Goal: Understand process/instructions: Learn how to perform a task or action

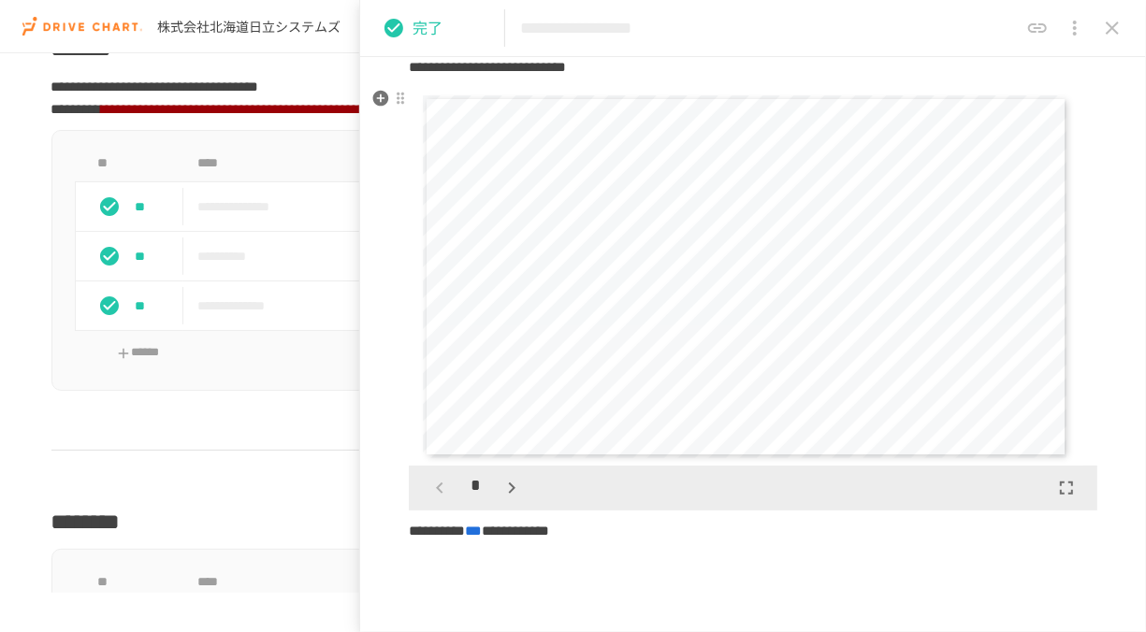
scroll to position [154, 0]
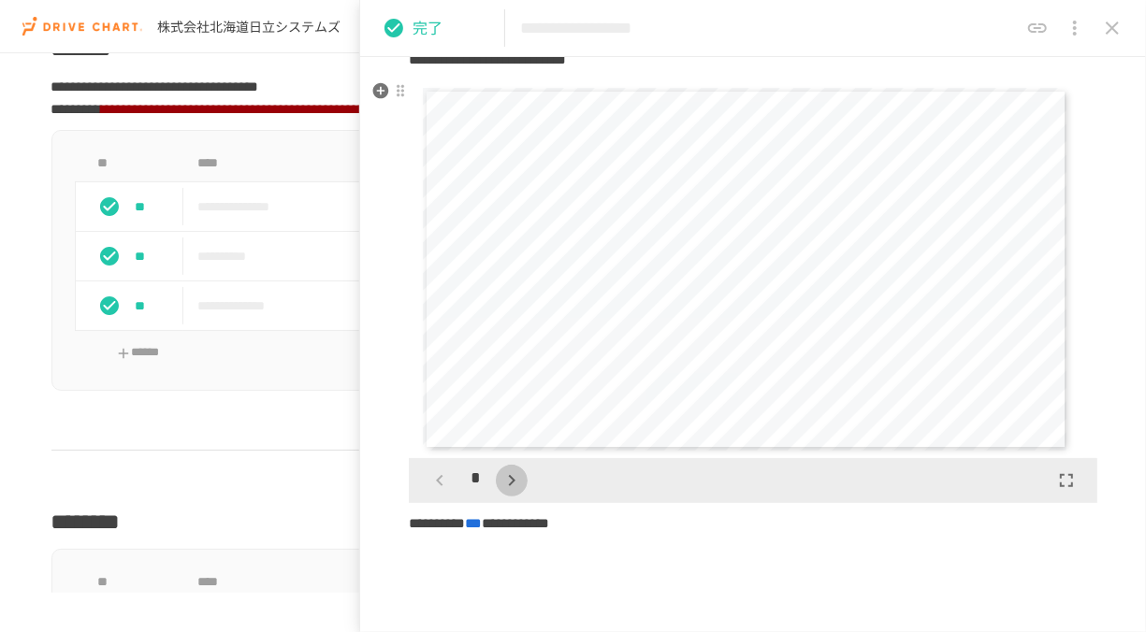
click at [518, 487] on icon "button" at bounding box center [512, 481] width 22 height 22
click at [450, 477] on icon "button" at bounding box center [440, 481] width 22 height 22
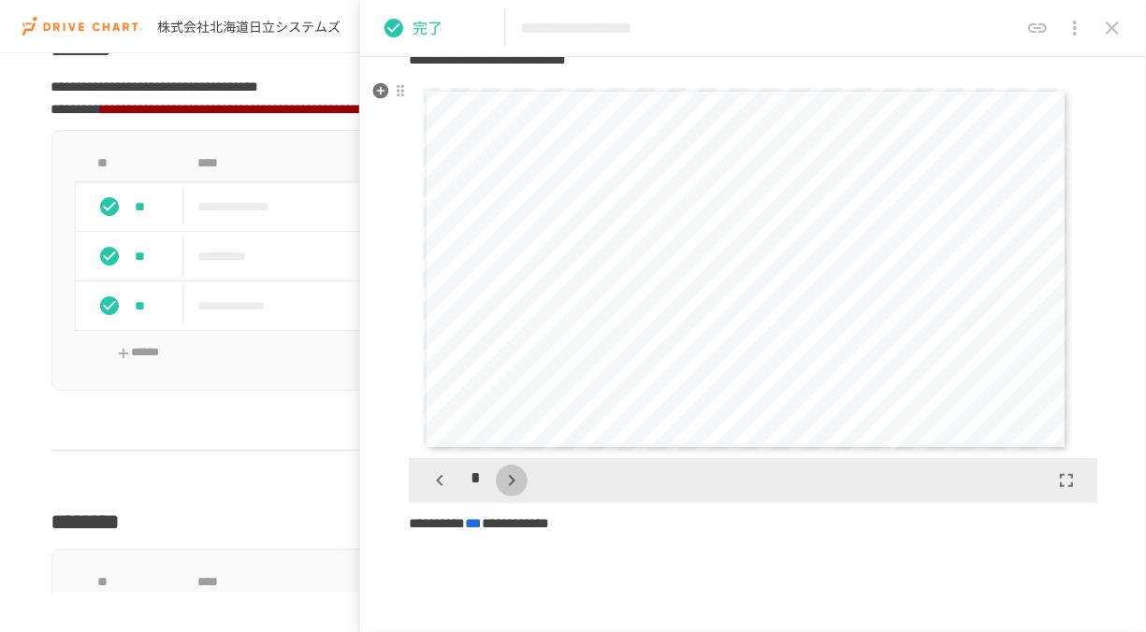
click at [512, 486] on icon "button" at bounding box center [512, 481] width 22 height 22
click at [450, 483] on icon "button" at bounding box center [440, 481] width 22 height 22
click at [506, 485] on icon "button" at bounding box center [512, 481] width 22 height 22
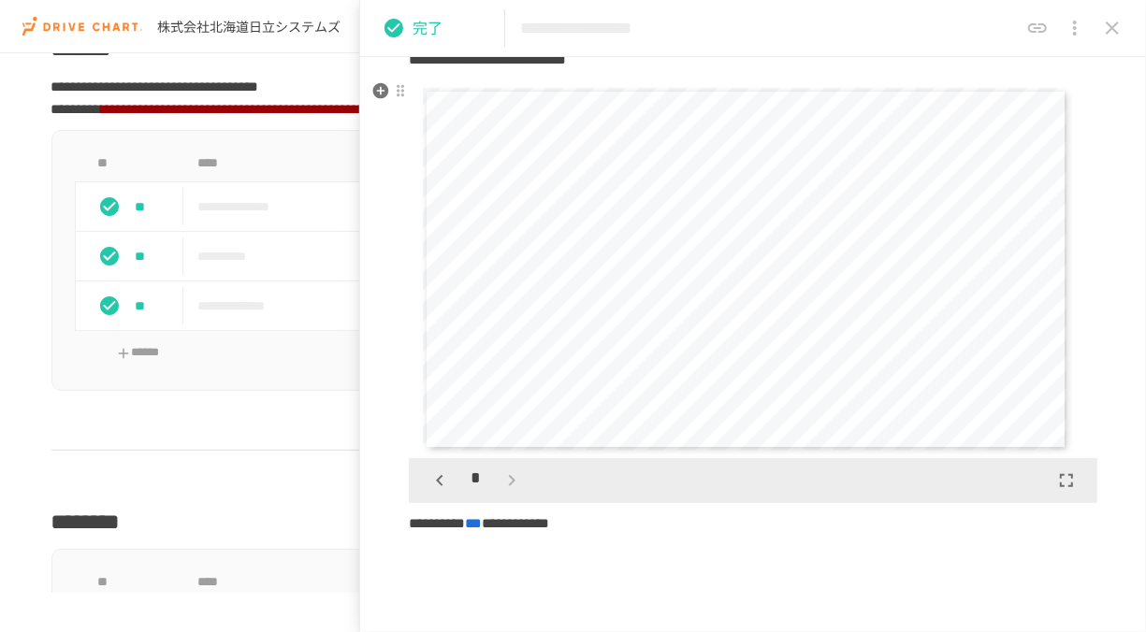
scroll to position [755, 0]
click at [446, 477] on icon "button" at bounding box center [440, 481] width 22 height 22
click at [510, 476] on icon "button" at bounding box center [511, 480] width 7 height 11
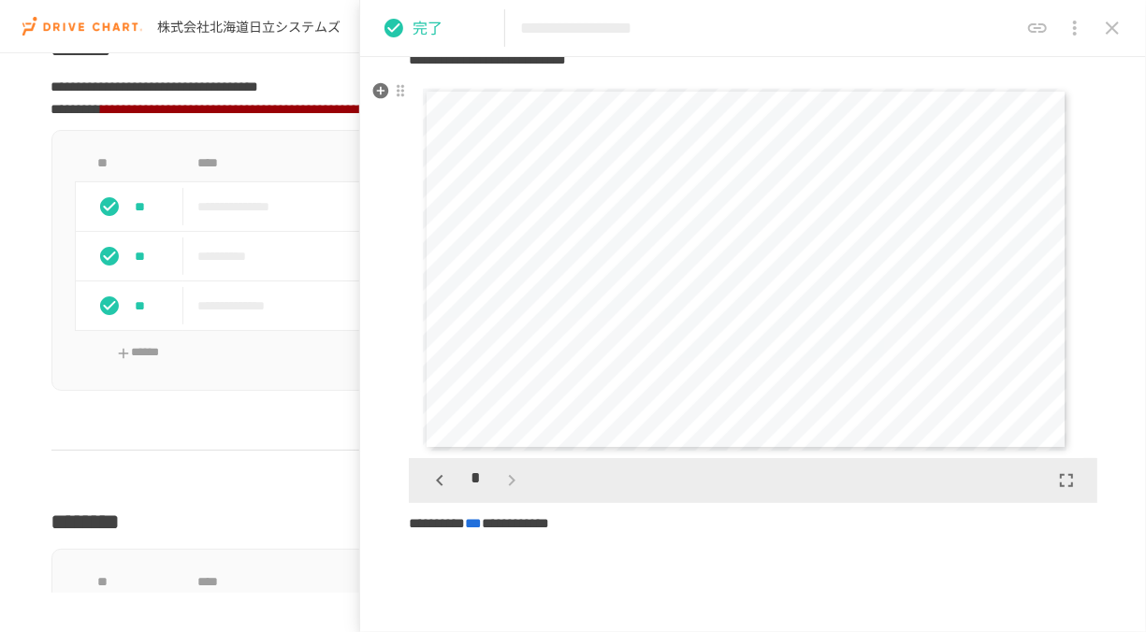
click at [510, 476] on div "*" at bounding box center [476, 481] width 104 height 32
click at [452, 481] on button "button" at bounding box center [440, 481] width 32 height 32
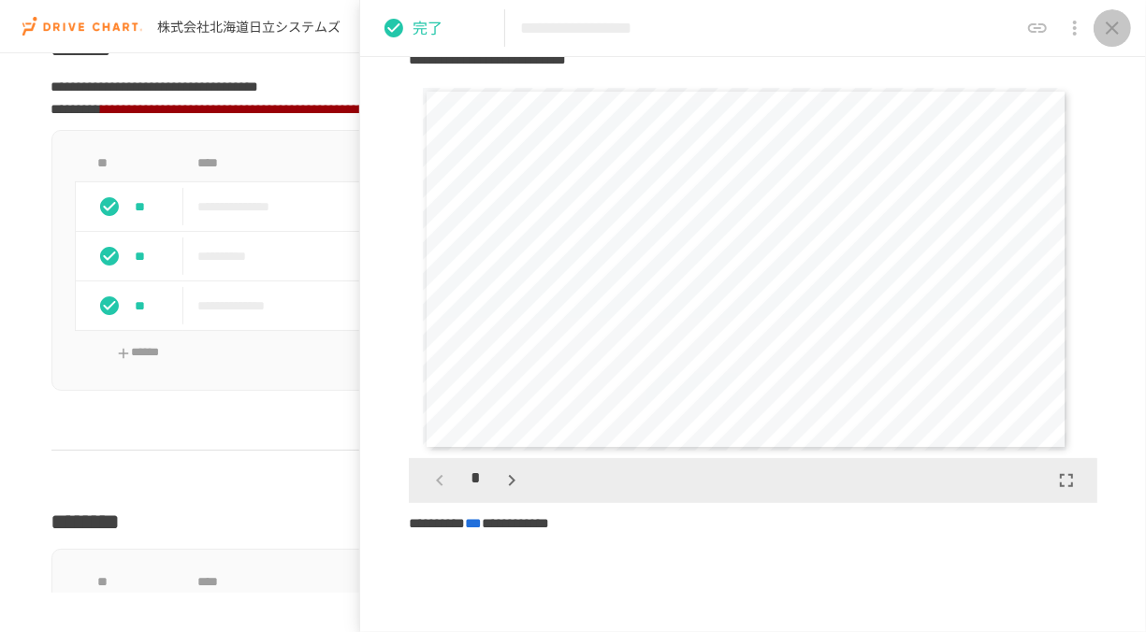
click at [1124, 33] on button "close drawer" at bounding box center [1112, 27] width 37 height 37
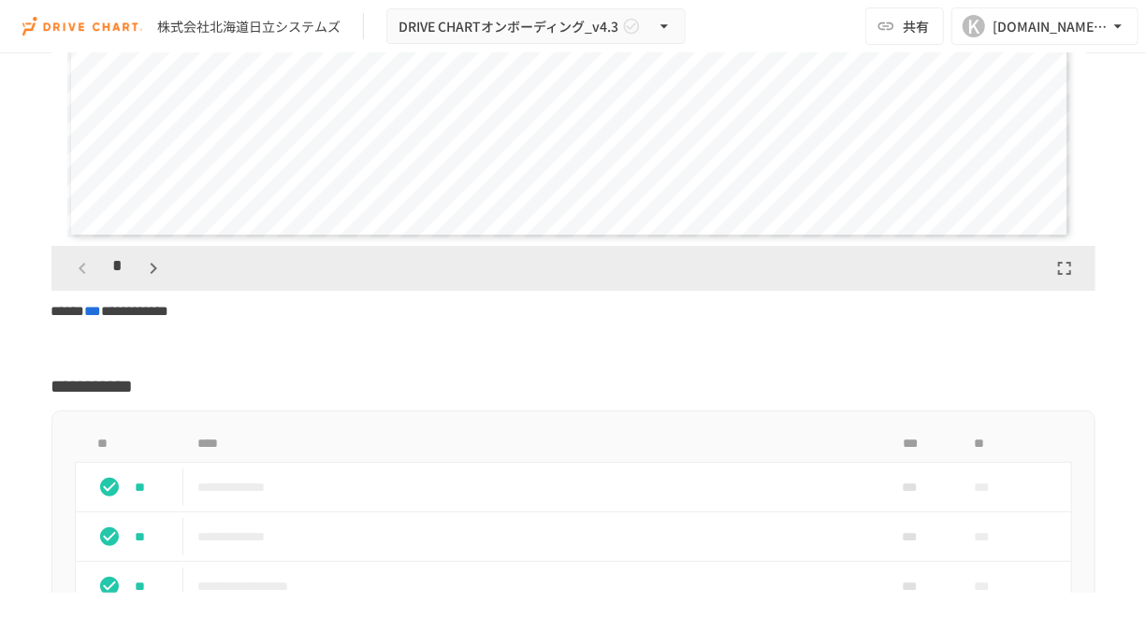
scroll to position [3031, 0]
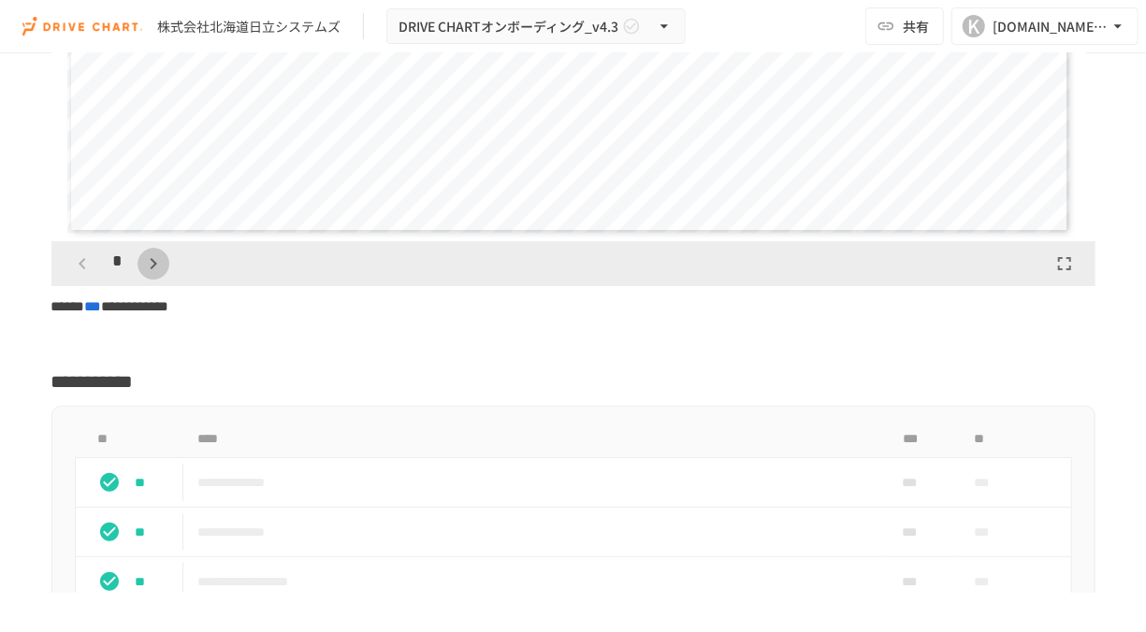
click at [146, 275] on icon "button" at bounding box center [153, 264] width 22 height 22
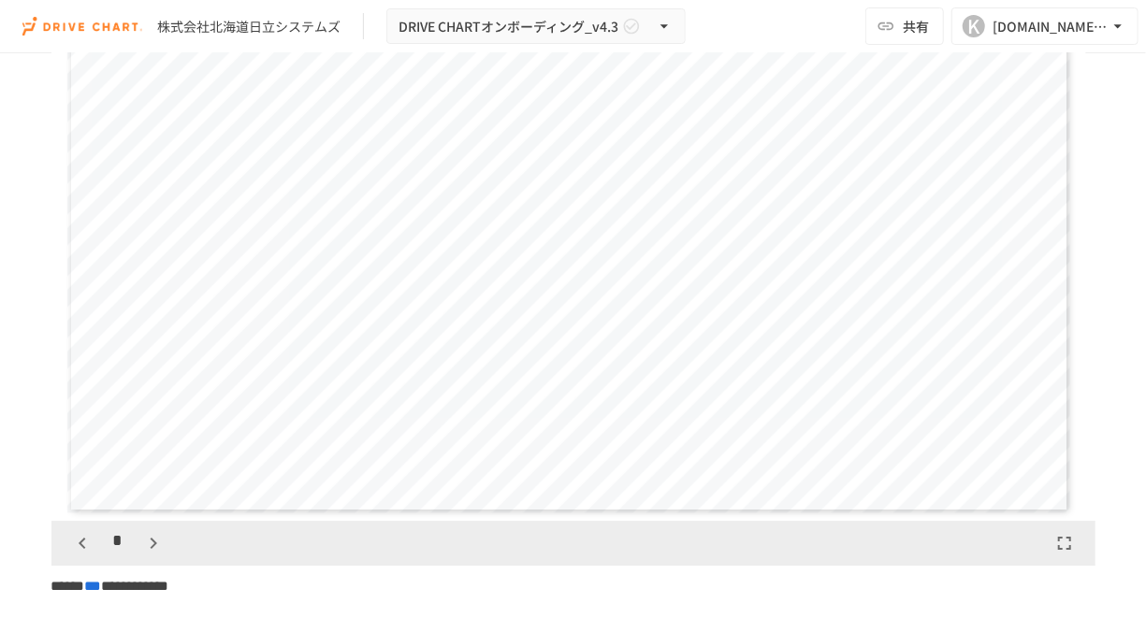
scroll to position [2752, 0]
click at [151, 554] on icon "button" at bounding box center [153, 542] width 22 height 22
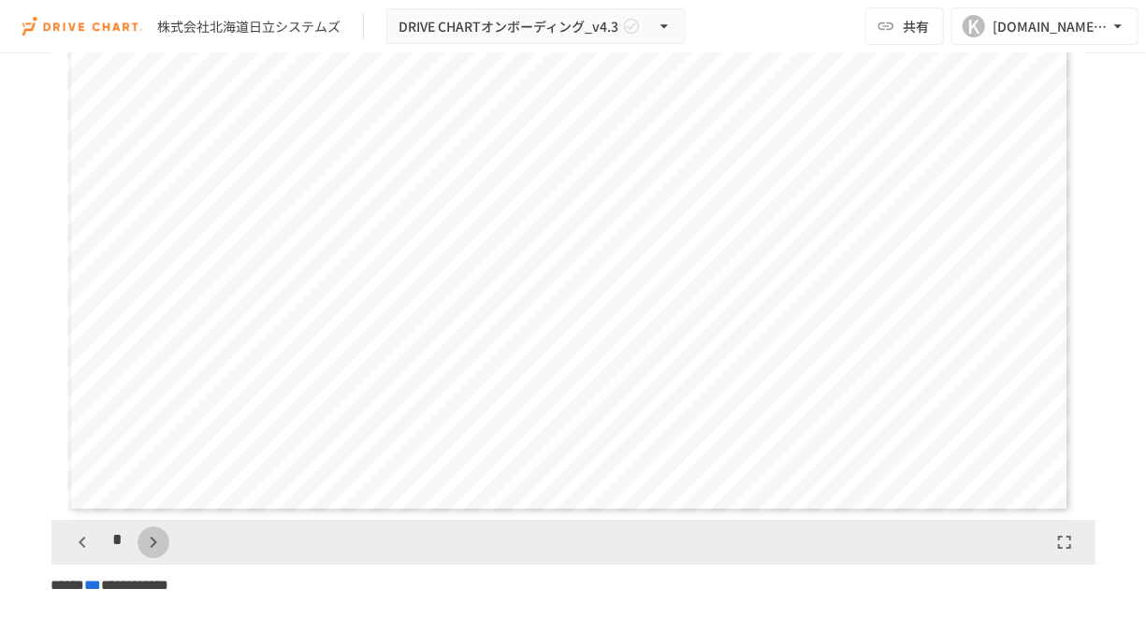
scroll to position [2318, 0]
click at [81, 548] on icon "button" at bounding box center [82, 542] width 7 height 11
click at [151, 548] on icon "button" at bounding box center [154, 542] width 7 height 11
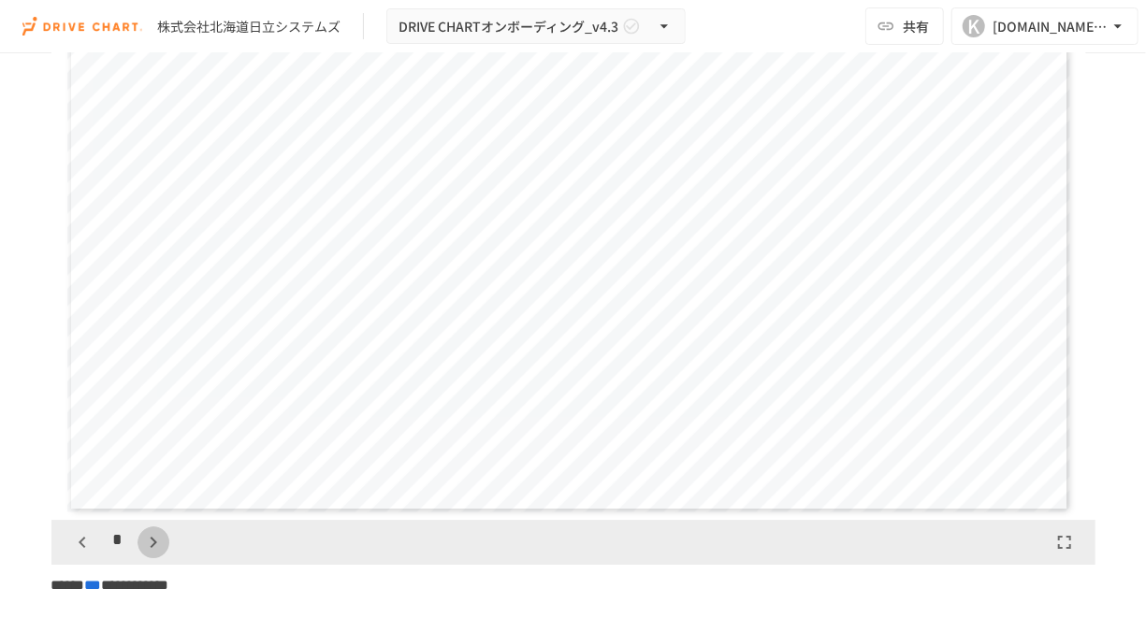
scroll to position [2897, 0]
click at [151, 548] on icon "button" at bounding box center [154, 542] width 7 height 11
click at [87, 554] on icon "button" at bounding box center [82, 542] width 22 height 22
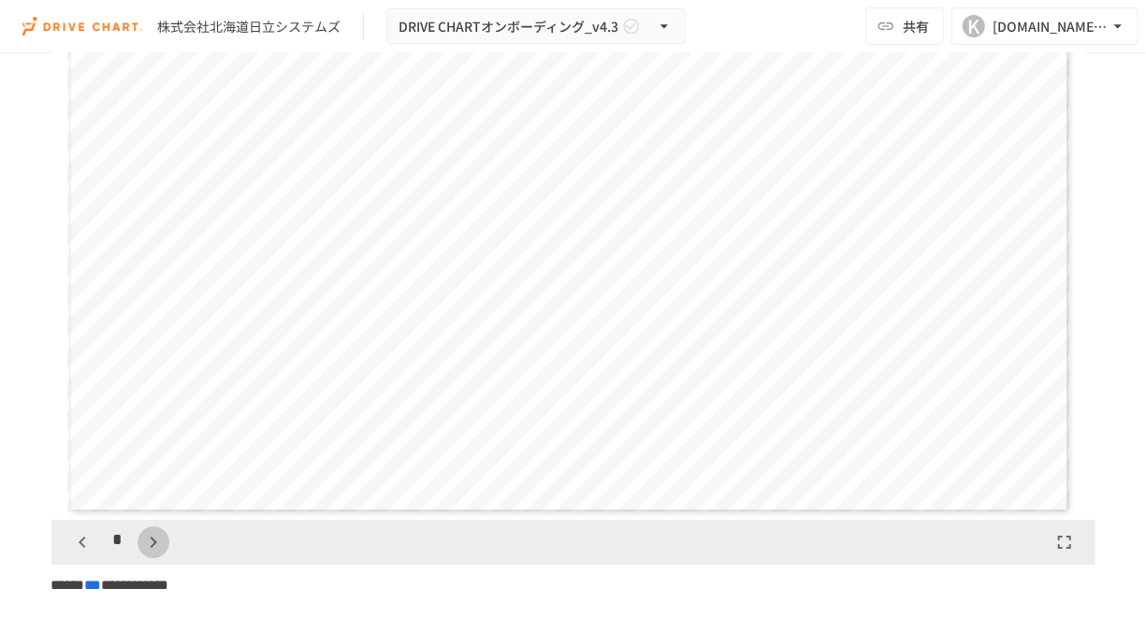
click at [151, 554] on icon "button" at bounding box center [153, 542] width 22 height 22
click at [77, 554] on icon "button" at bounding box center [82, 542] width 22 height 22
click at [156, 554] on icon "button" at bounding box center [153, 542] width 22 height 22
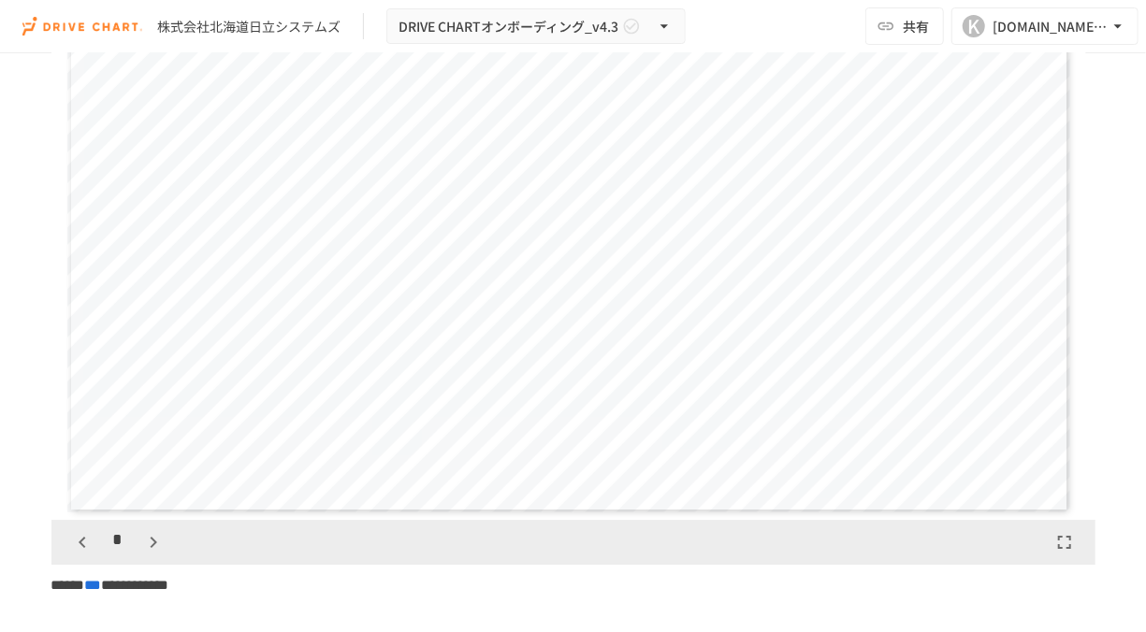
scroll to position [3477, 0]
click at [156, 554] on icon "button" at bounding box center [153, 542] width 22 height 22
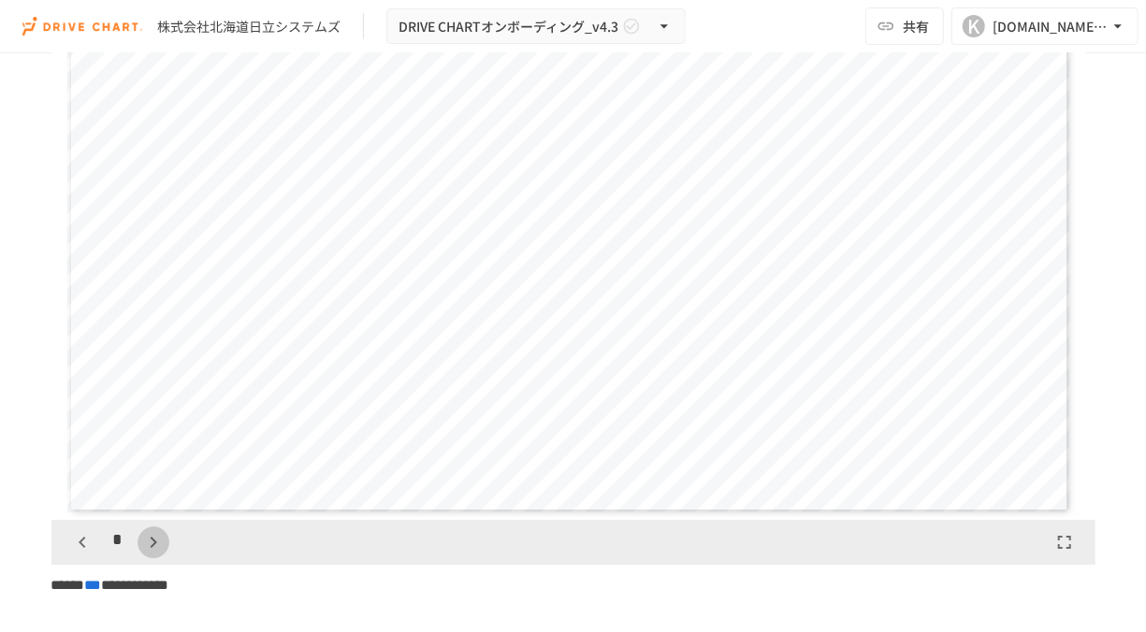
click at [156, 554] on icon "button" at bounding box center [153, 542] width 22 height 22
click at [156, 554] on icon "button" at bounding box center [164, 542] width 22 height 22
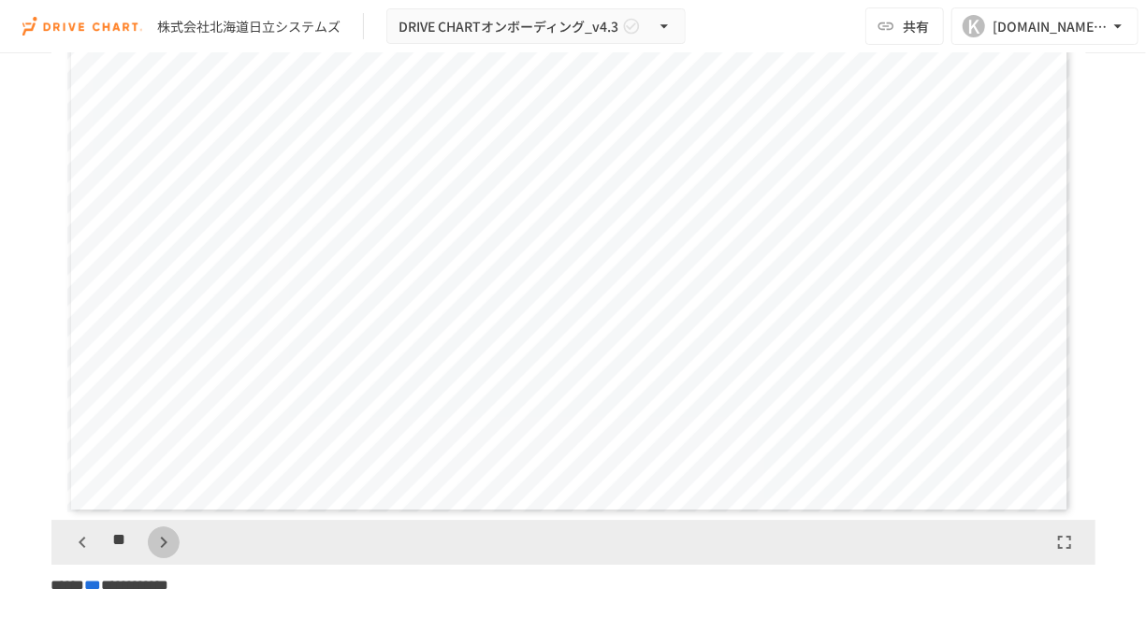
scroll to position [6374, 0]
click at [156, 554] on icon "button" at bounding box center [164, 542] width 22 height 22
click at [84, 554] on icon "button" at bounding box center [82, 542] width 22 height 22
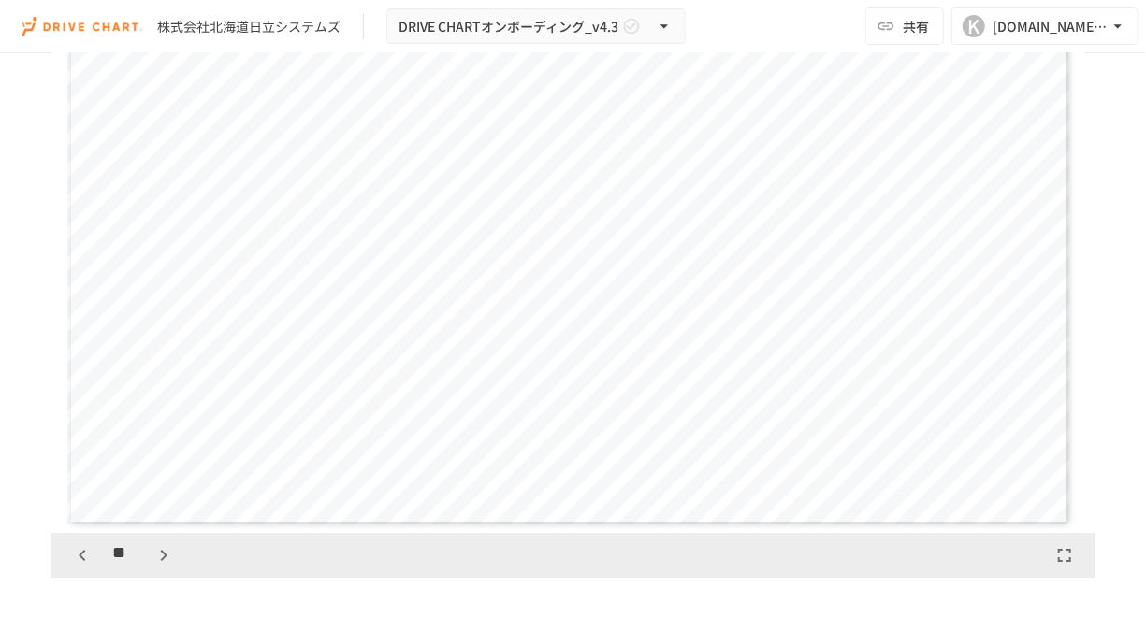
scroll to position [2740, 0]
click at [153, 565] on icon "button" at bounding box center [164, 554] width 22 height 22
click at [90, 565] on icon "button" at bounding box center [82, 554] width 22 height 22
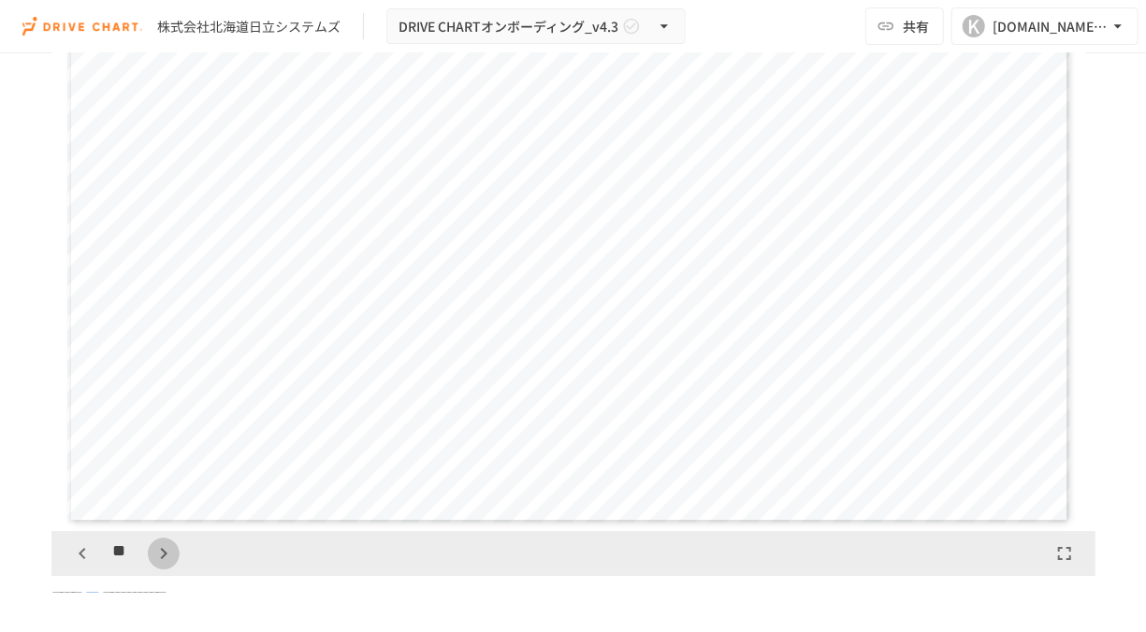
click at [153, 565] on icon "button" at bounding box center [164, 554] width 22 height 22
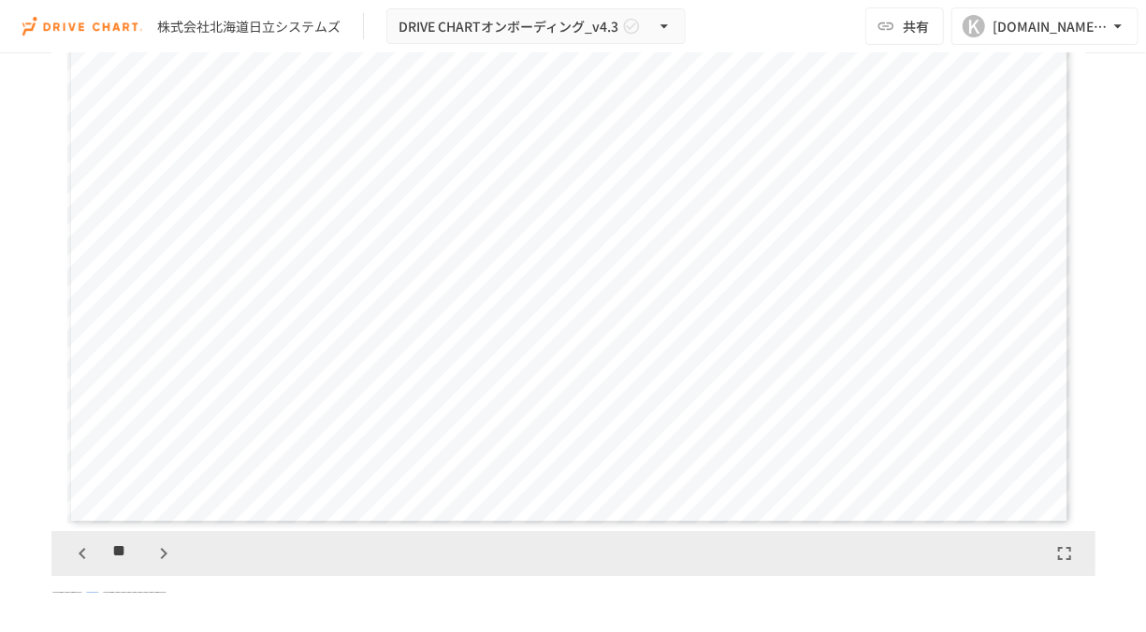
scroll to position [8692, 0]
click at [153, 565] on icon "button" at bounding box center [164, 554] width 22 height 22
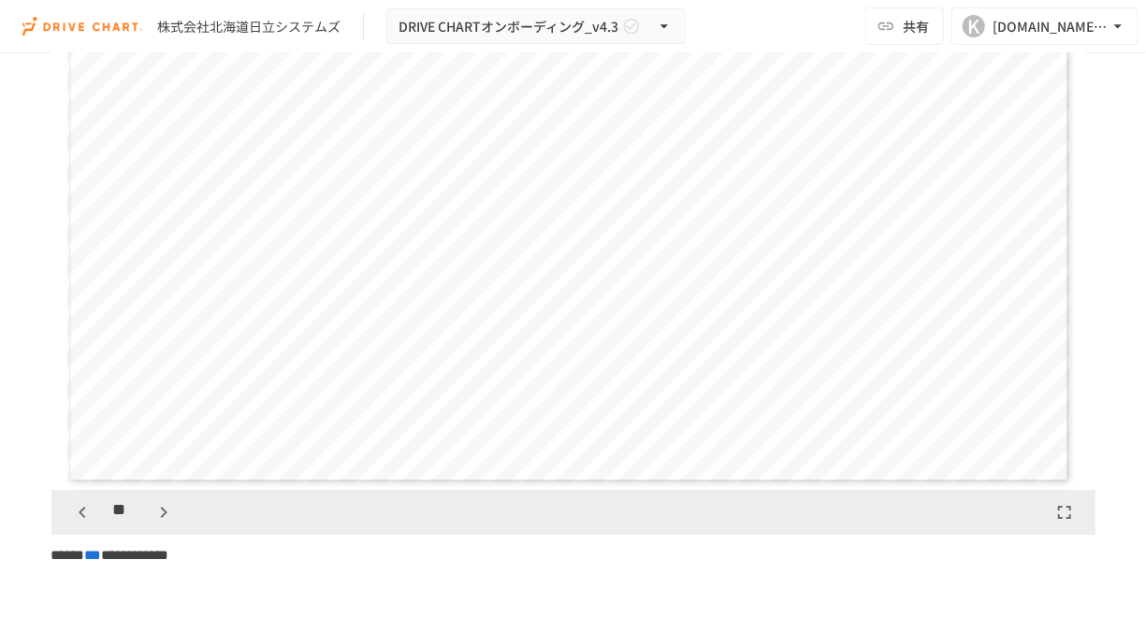
scroll to position [2783, 0]
click at [164, 523] on icon "button" at bounding box center [164, 512] width 22 height 22
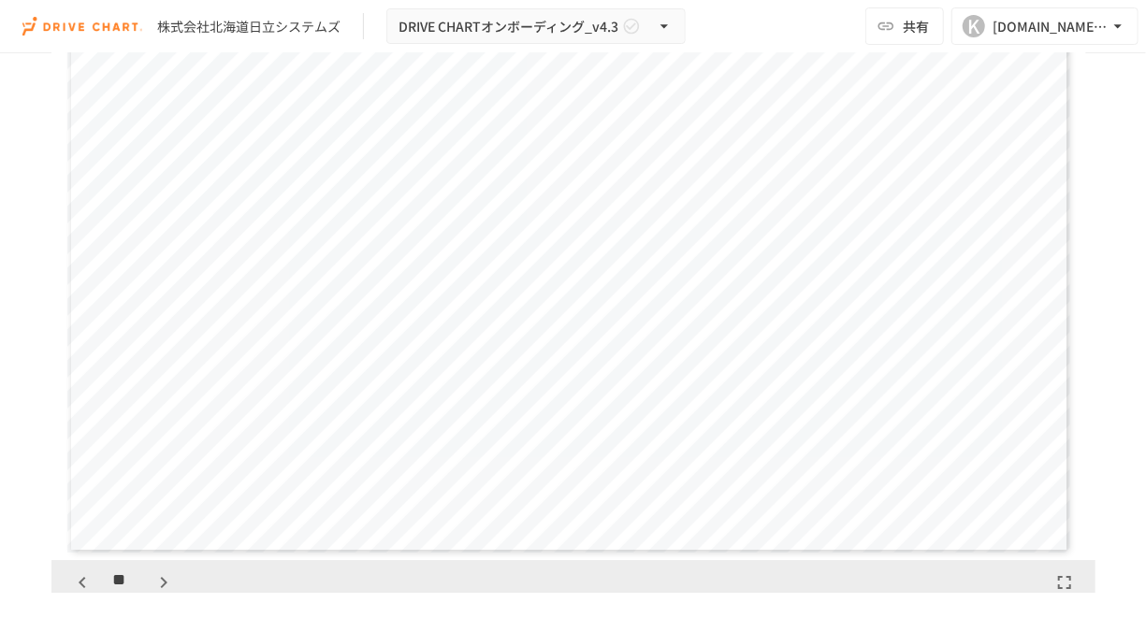
scroll to position [2781, 0]
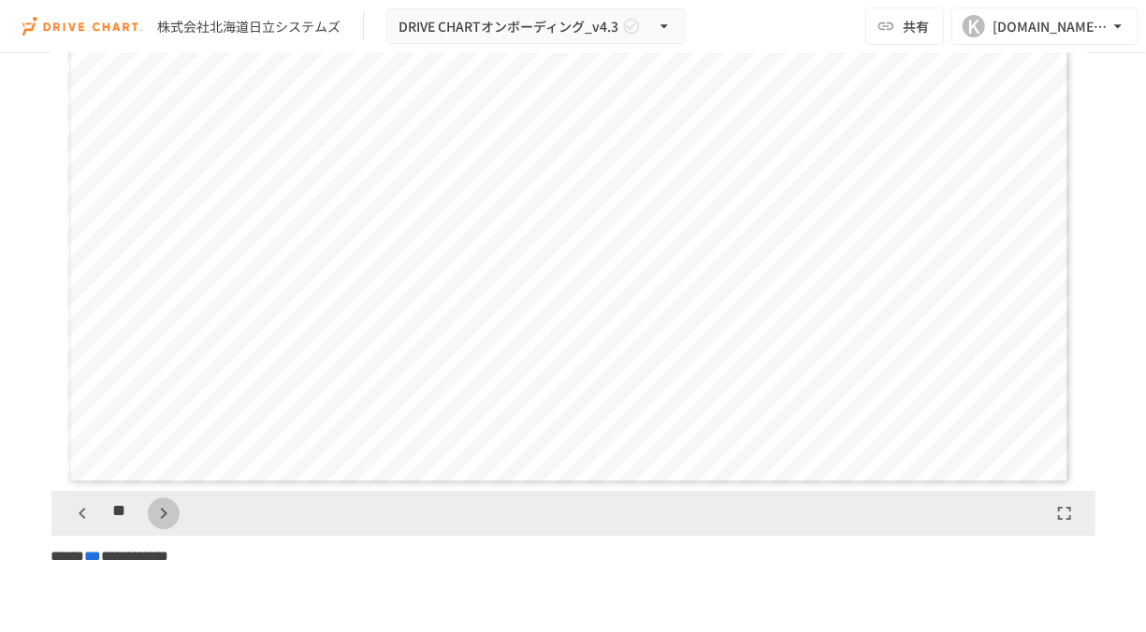
click at [160, 519] on icon "button" at bounding box center [163, 513] width 7 height 11
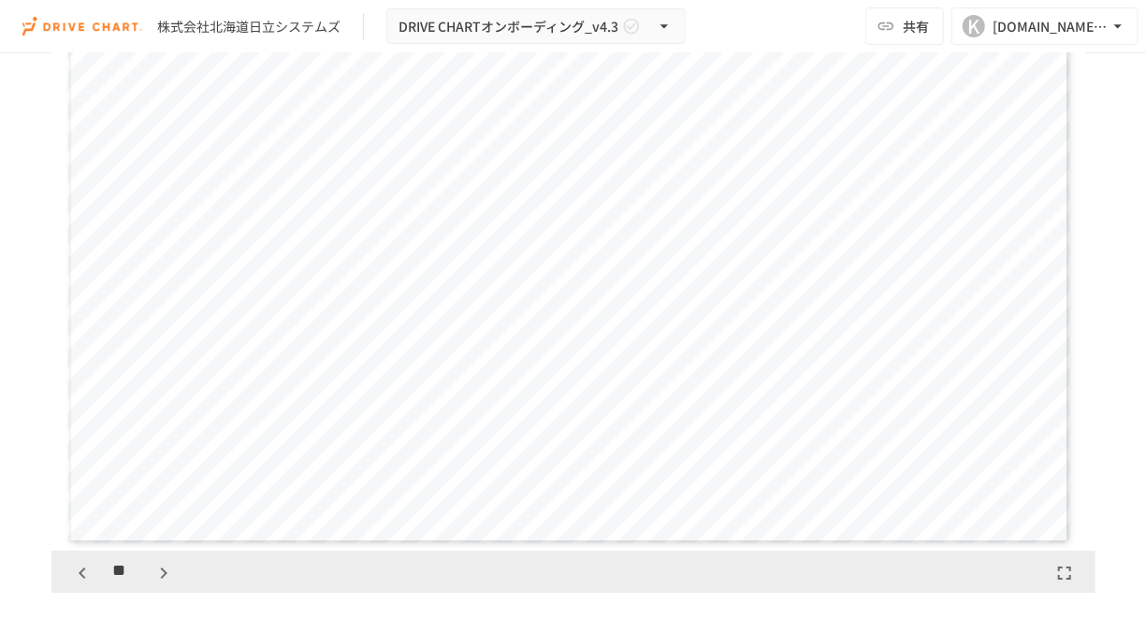
scroll to position [2738, 0]
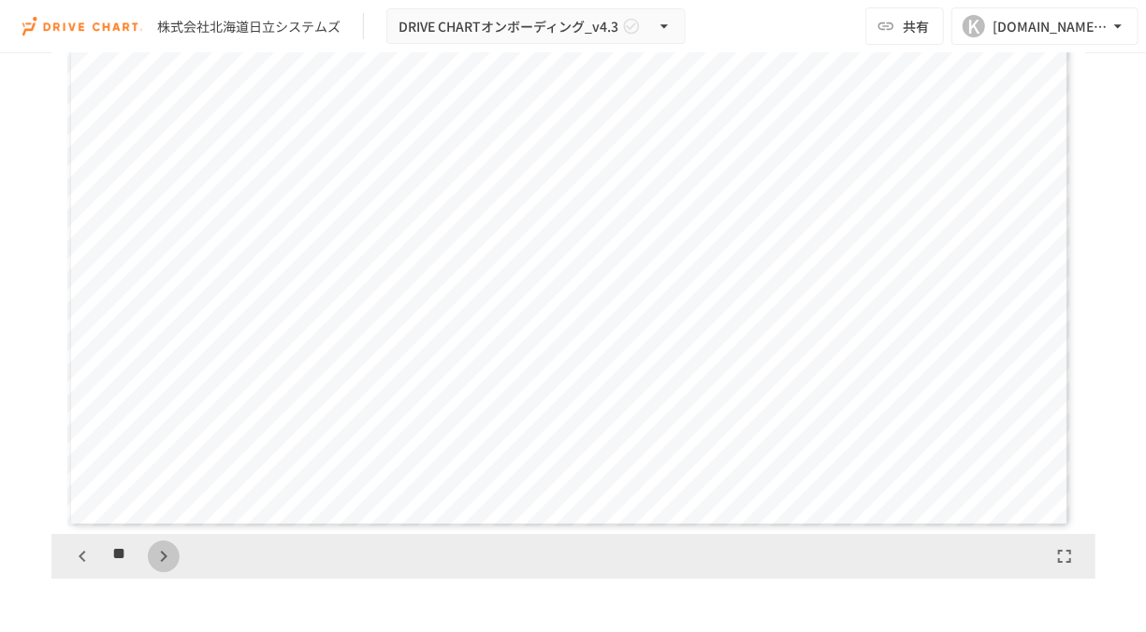
click at [158, 564] on icon "button" at bounding box center [164, 556] width 22 height 22
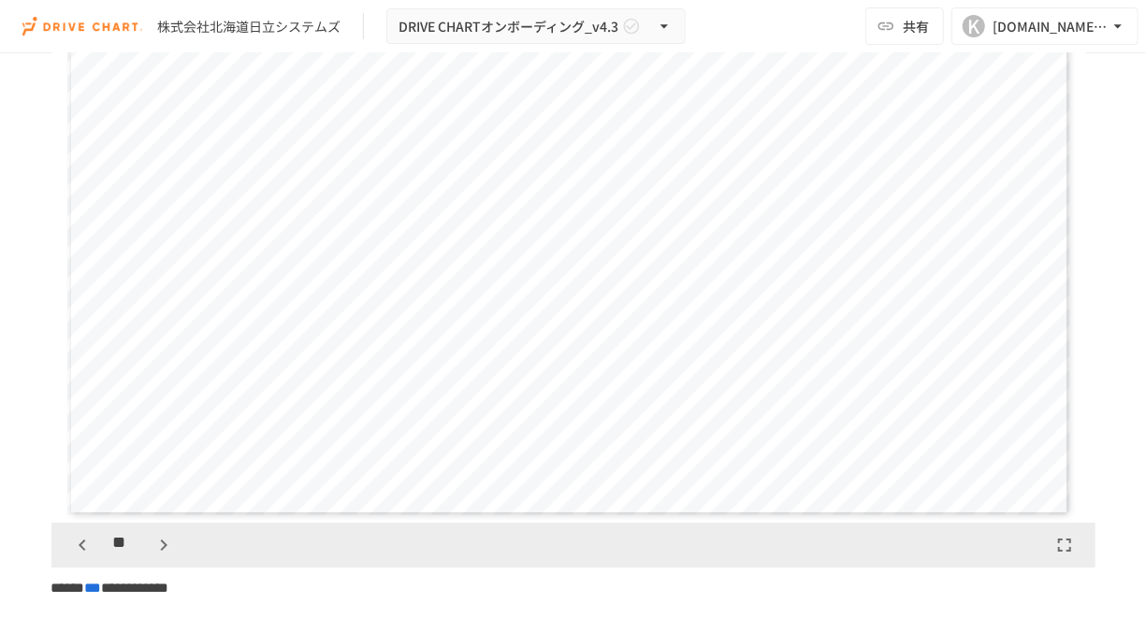
scroll to position [2751, 0]
click at [159, 552] on icon "button" at bounding box center [164, 543] width 22 height 22
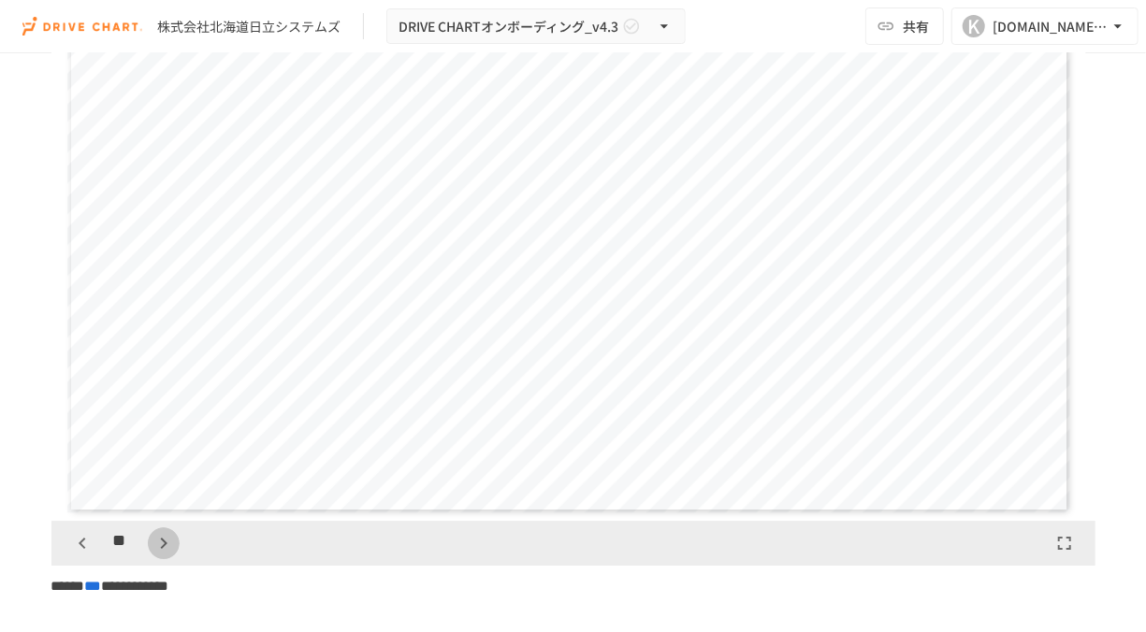
click at [159, 552] on icon "button" at bounding box center [164, 543] width 22 height 22
